Goal: Information Seeking & Learning: Learn about a topic

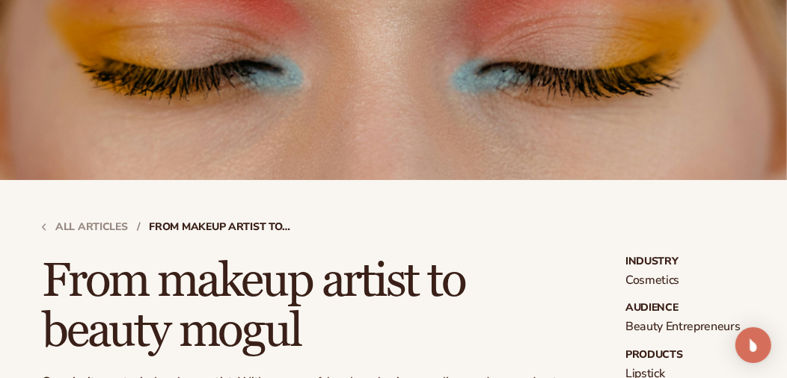
scroll to position [149, 0]
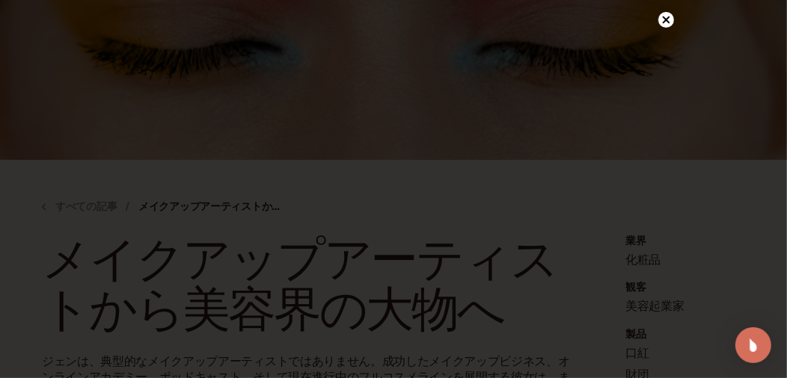
click at [668, 22] on icon at bounding box center [665, 19] width 7 height 7
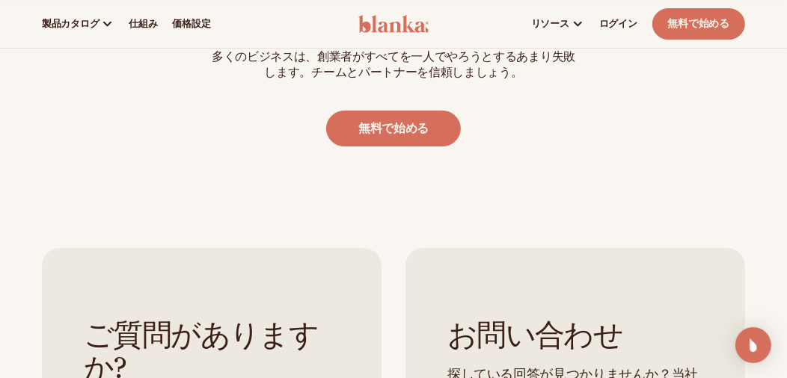
scroll to position [3215, 0]
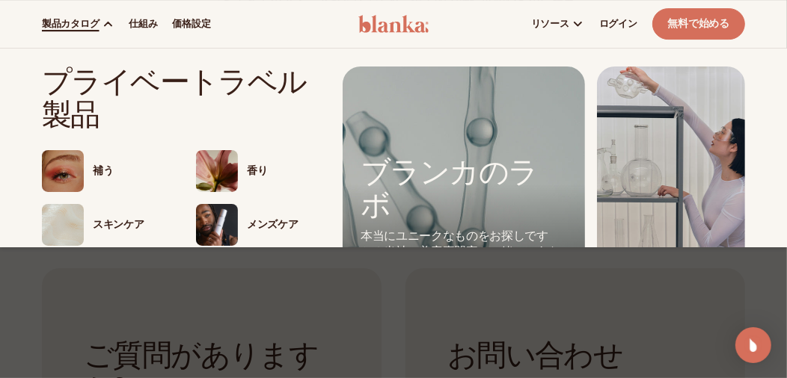
click at [85, 24] on font "製品カタログ" at bounding box center [70, 23] width 57 height 13
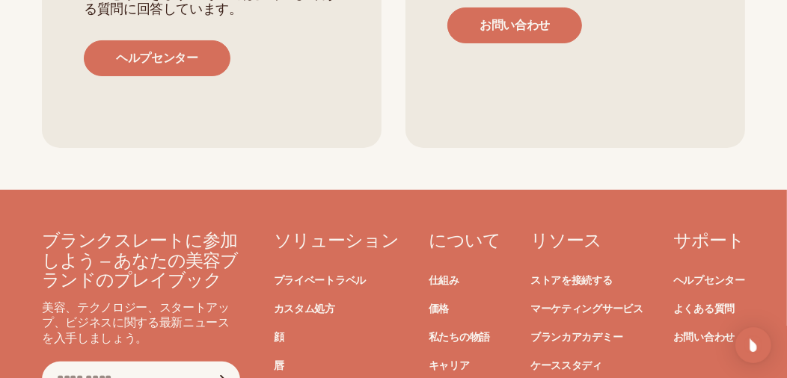
scroll to position [3813, 0]
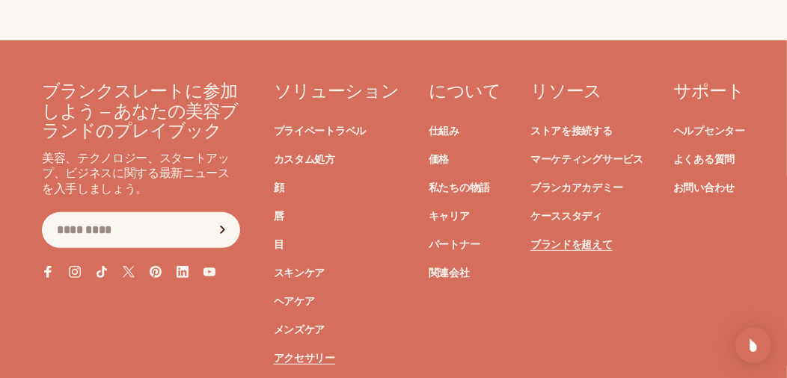
click at [298, 352] on font "アクセサリー" at bounding box center [304, 358] width 61 height 14
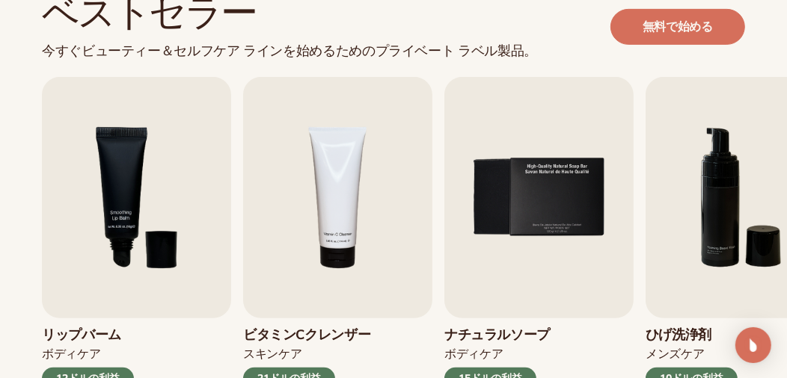
scroll to position [523, 0]
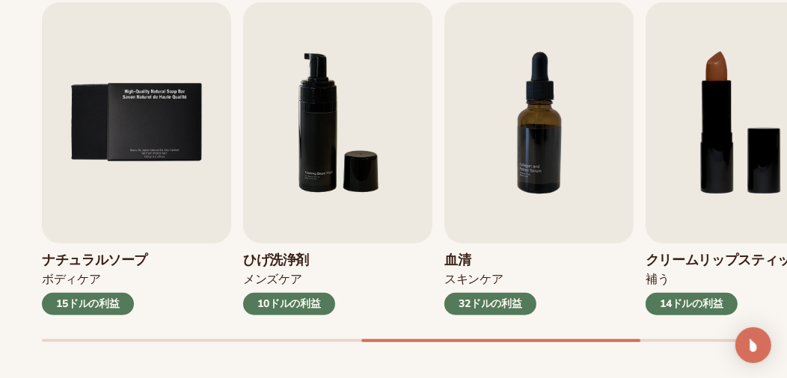
drag, startPoint x: 467, startPoint y: 344, endPoint x: 409, endPoint y: 342, distance: 58.3
click at [409, 342] on div "ベストセラー 今すぐビューティー＆セルフケア ラインを始めるためのプライベート ラベル製品。 無料で始める リップグロス 補う 16ドルの利益 保湿剤 スキン…" at bounding box center [393, 146] width 787 height 536
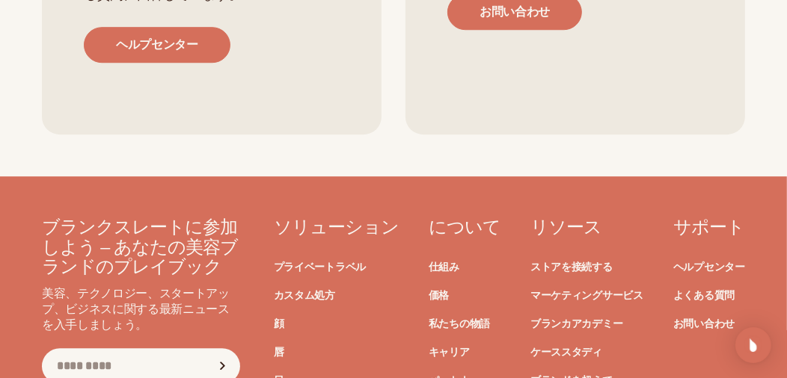
scroll to position [2822, 0]
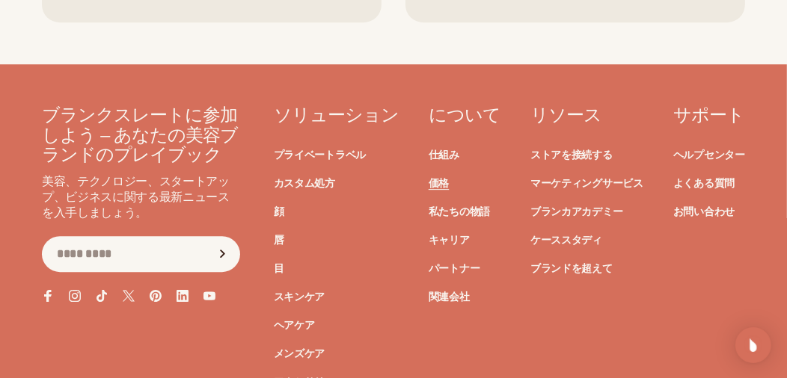
click at [444, 176] on font "価格" at bounding box center [438, 183] width 20 height 14
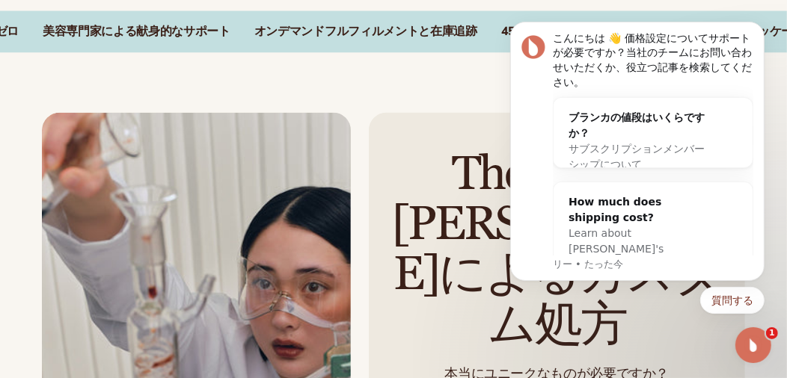
scroll to position [1645, 0]
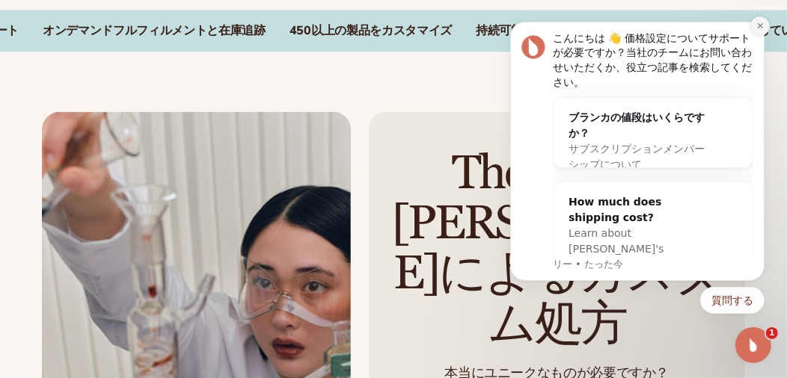
click at [760, 25] on icon "通知を閉じる" at bounding box center [759, 26] width 8 height 8
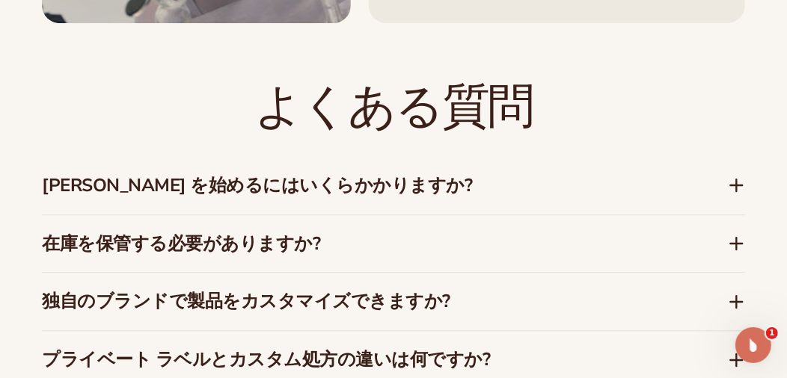
scroll to position [2317, 0]
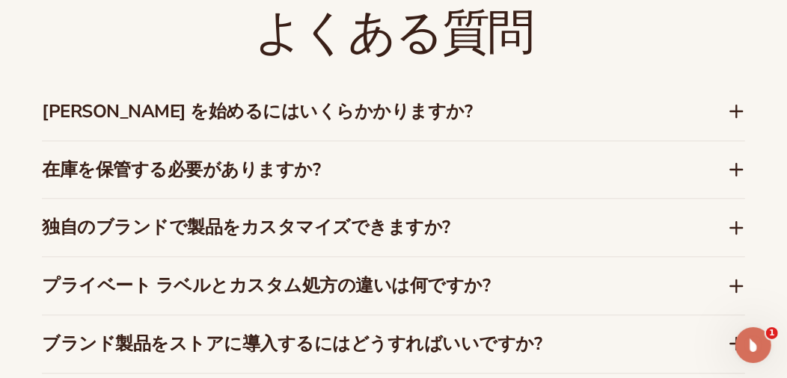
click at [732, 219] on icon at bounding box center [736, 228] width 18 height 18
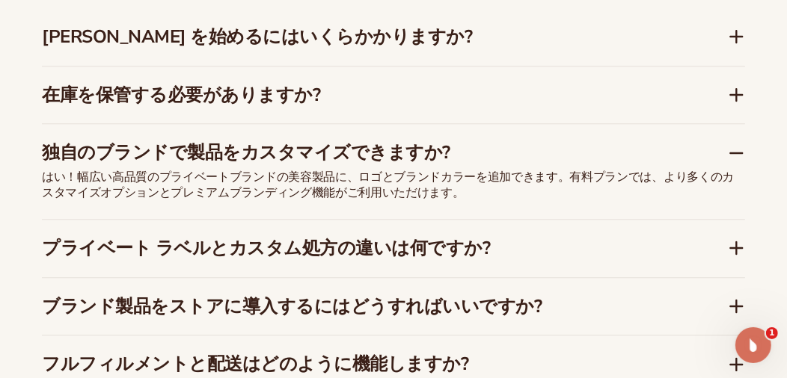
scroll to position [2467, 0]
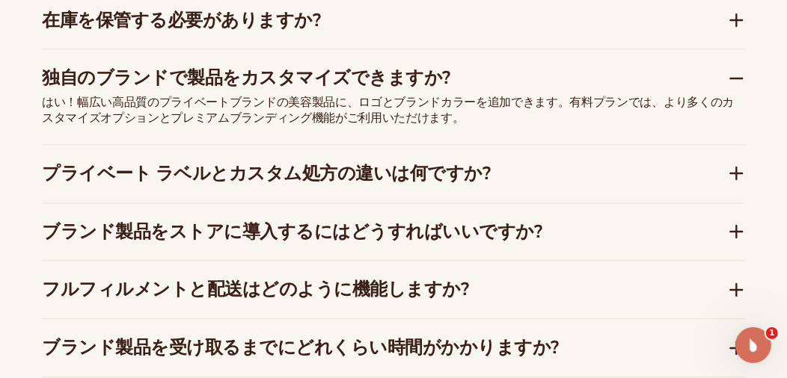
click at [738, 173] on icon at bounding box center [736, 173] width 12 height 0
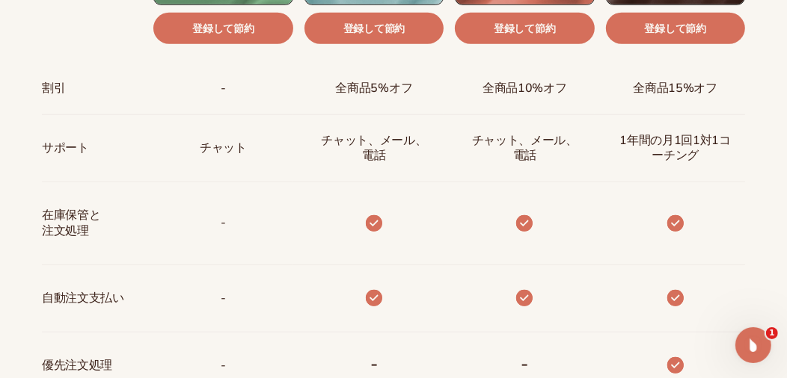
scroll to position [972, 0]
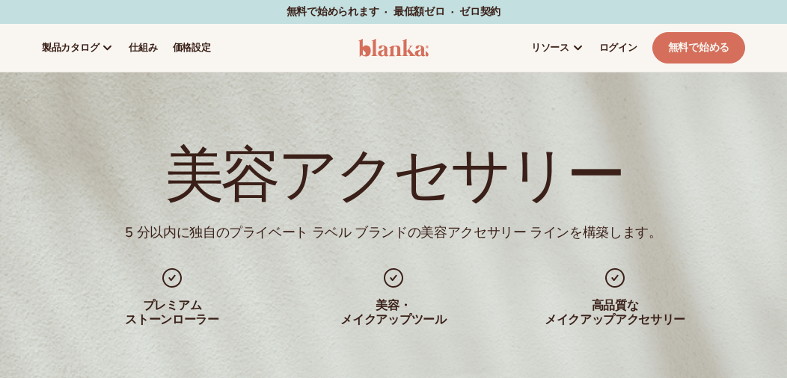
scroll to position [2928, 0]
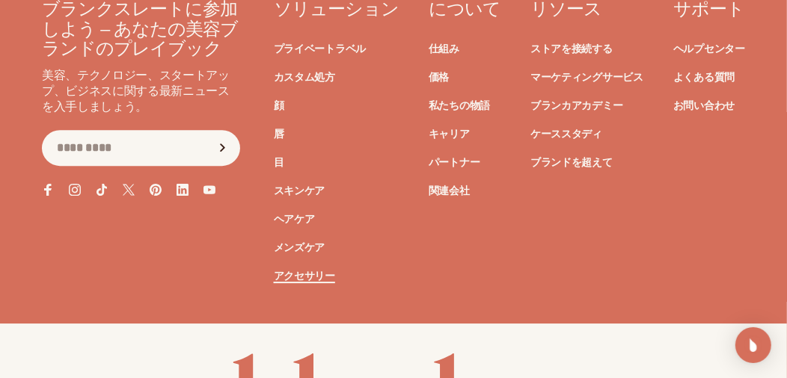
click at [304, 269] on font "アクセサリー" at bounding box center [304, 276] width 61 height 14
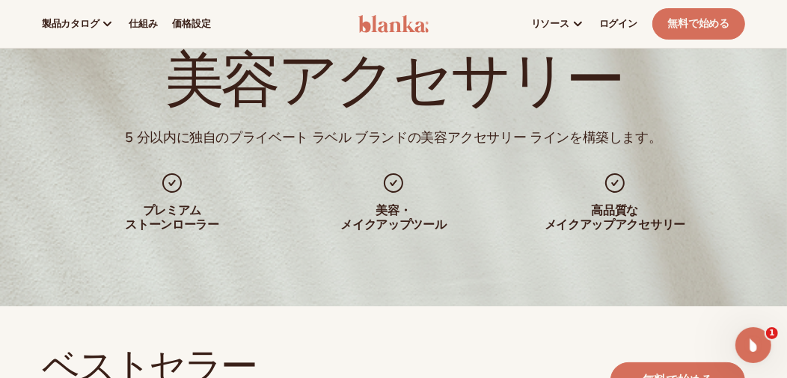
scroll to position [74, 0]
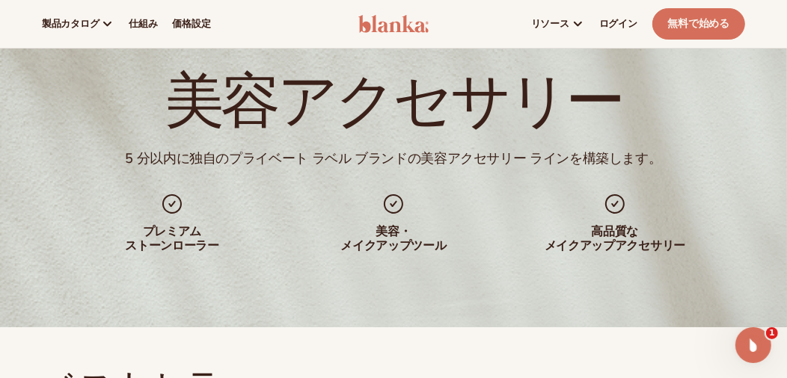
click at [180, 234] on font "プレミアム" at bounding box center [172, 232] width 58 height 16
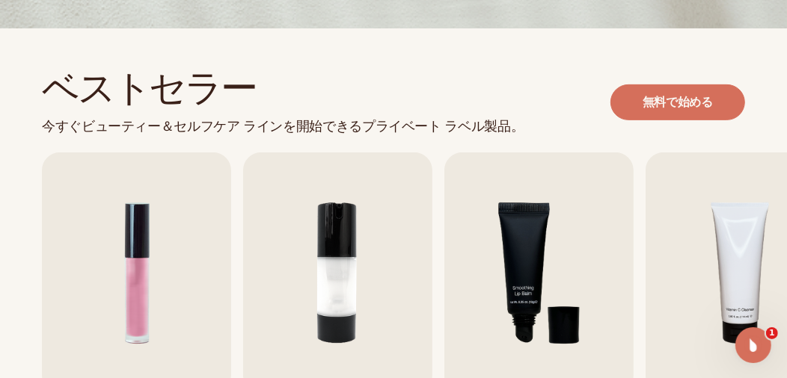
scroll to position [373, 0]
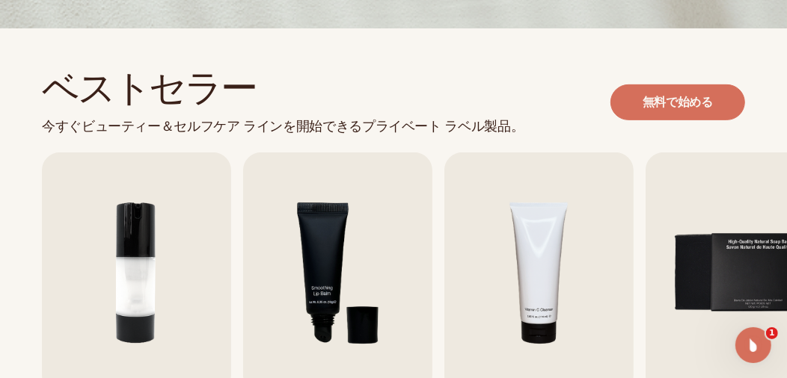
drag, startPoint x: 541, startPoint y: 106, endPoint x: 548, endPoint y: 96, distance: 12.9
click at [548, 96] on div "ベストセラー 今すぐビューティー＆セルフケア ラインを開始できるプライベート ラベル製品。 無料で始める" at bounding box center [393, 102] width 703 height 64
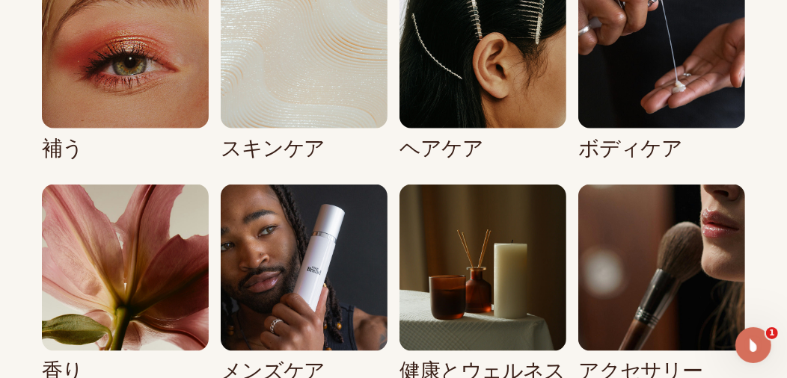
scroll to position [1205, 0]
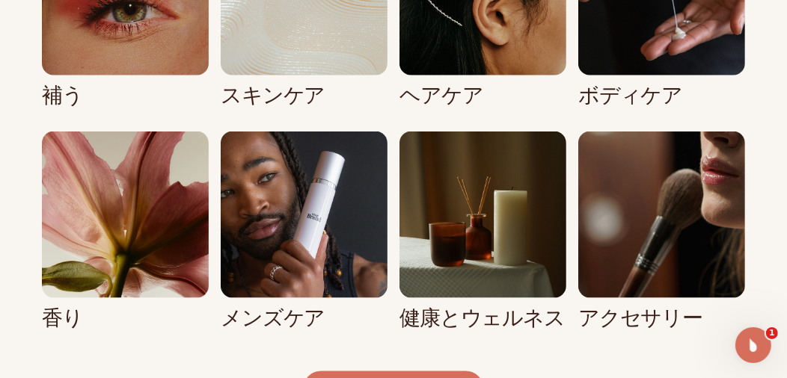
click at [464, 282] on link "7/8" at bounding box center [482, 231] width 167 height 199
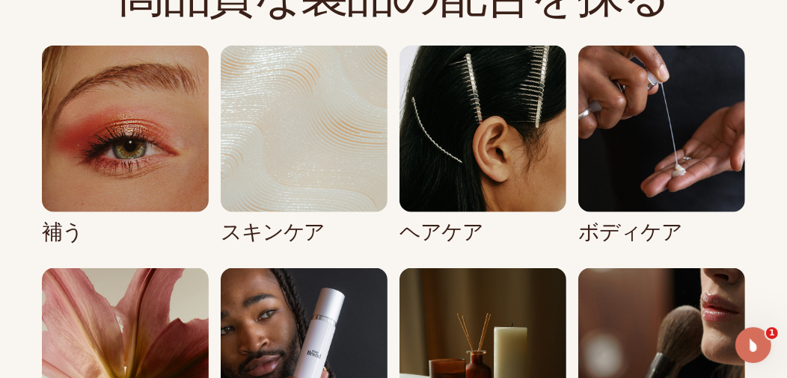
scroll to position [1196, 0]
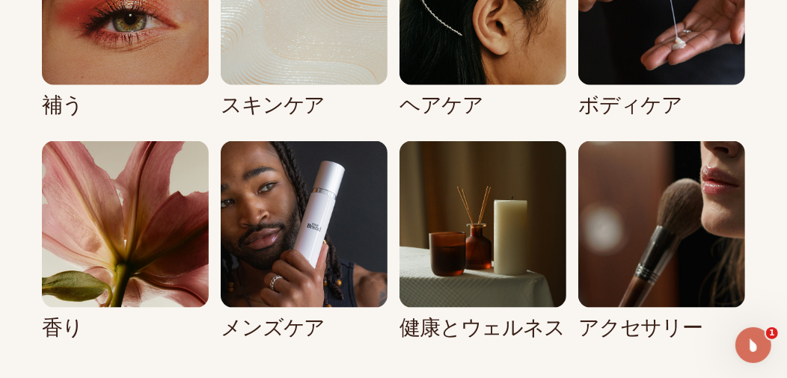
click at [474, 309] on link "7/8" at bounding box center [482, 240] width 167 height 199
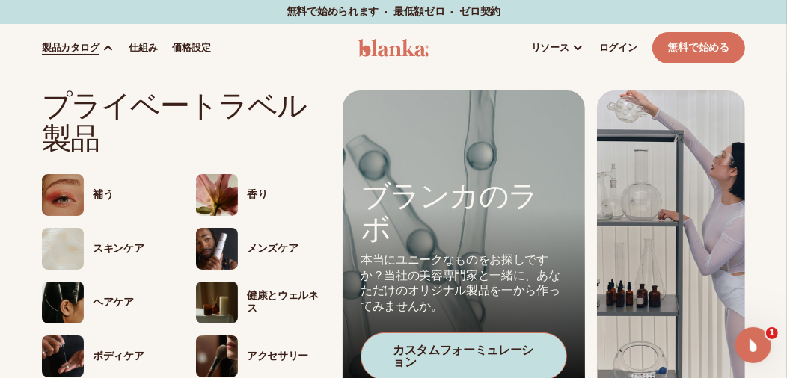
click at [105, 49] on icon at bounding box center [108, 48] width 7 height 4
click at [222, 301] on img at bounding box center [217, 303] width 42 height 42
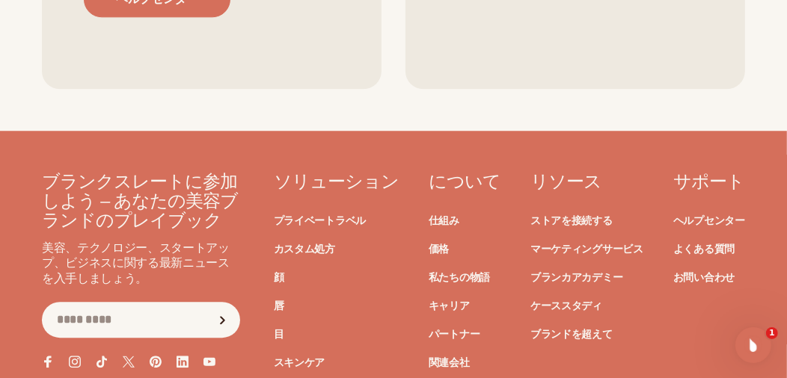
scroll to position [2517, 0]
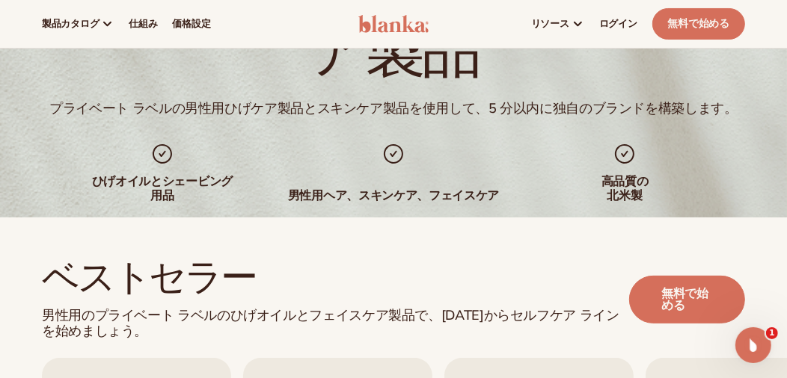
scroll to position [149, 0]
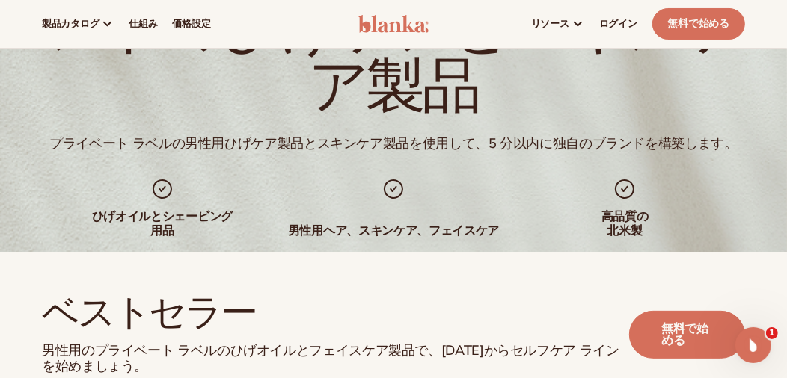
click at [381, 154] on div "男性用のプライベートブランドのひげケアとスキンケア製品 プライベート ラベルの男性用ひげケア製品とスキンケア製品を使用して、5 分以内に独自のブランドを構築し…" at bounding box center [393, 88] width 787 height 329
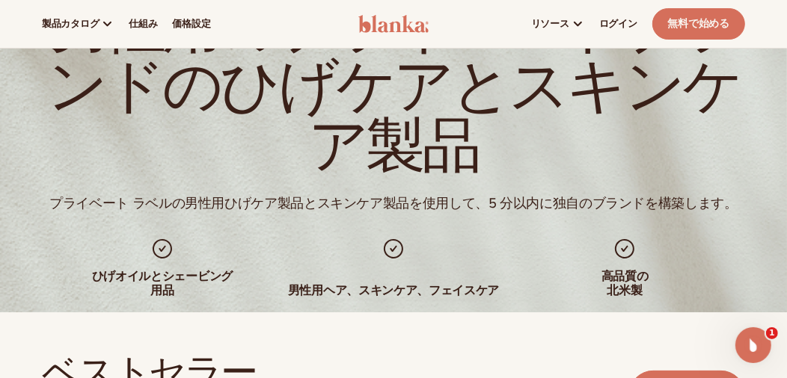
scroll to position [0, 0]
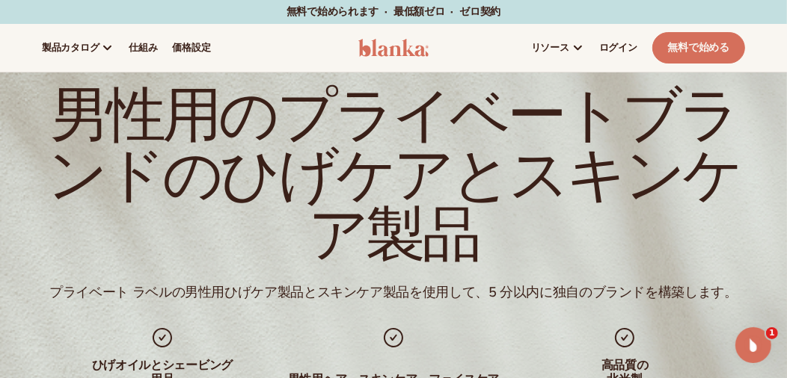
click at [382, 342] on icon at bounding box center [393, 338] width 24 height 24
